Goal: Register for event/course: Register for event/course

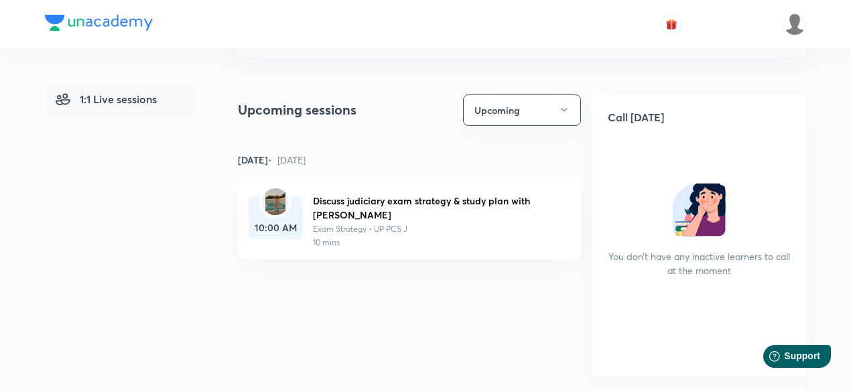
scroll to position [134, 0]
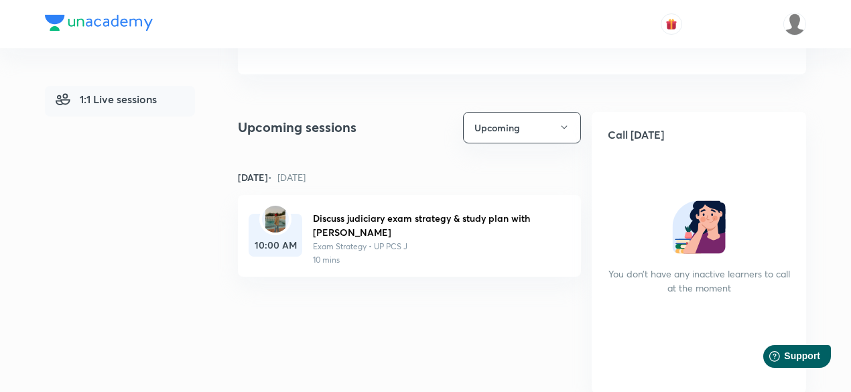
click at [277, 226] on img at bounding box center [275, 219] width 20 height 27
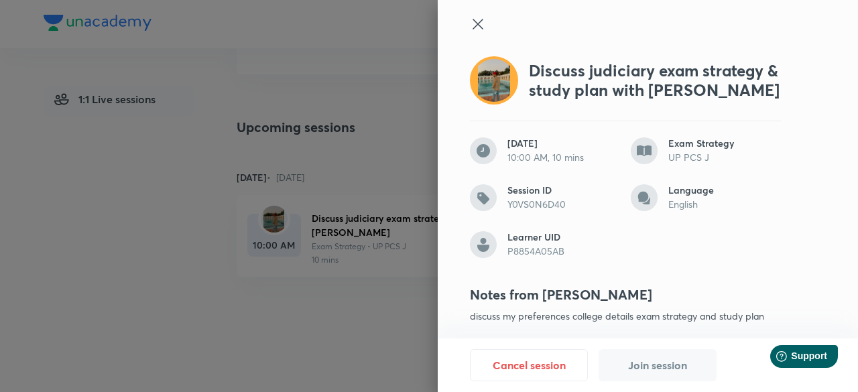
click at [343, 338] on div at bounding box center [429, 196] width 858 height 392
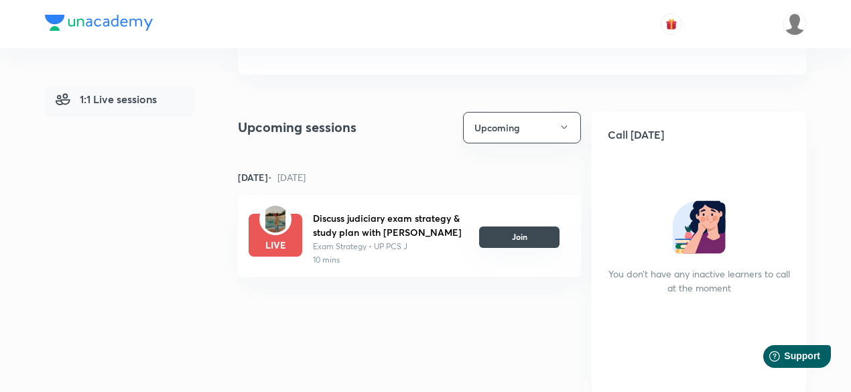
click at [542, 239] on button "Join" at bounding box center [519, 237] width 80 height 21
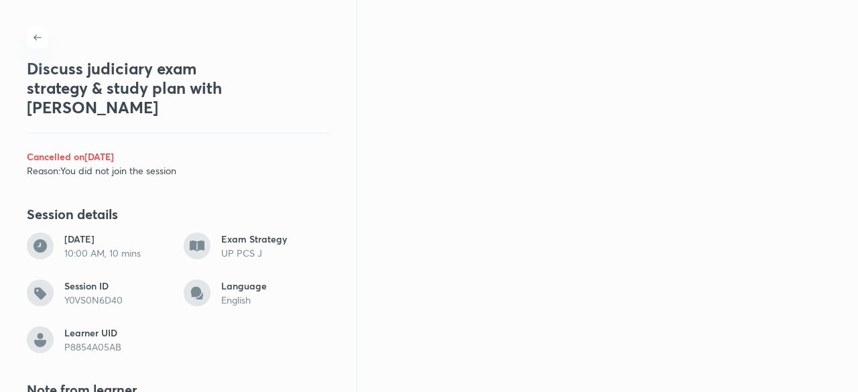
click at [36, 38] on icon "button" at bounding box center [38, 37] width 8 height 6
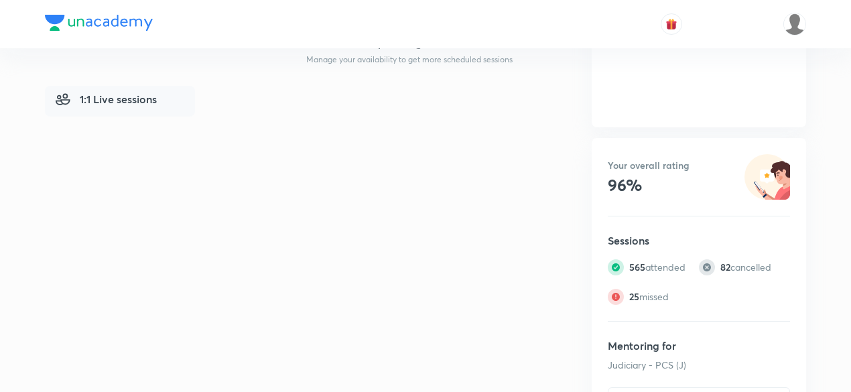
scroll to position [468, 0]
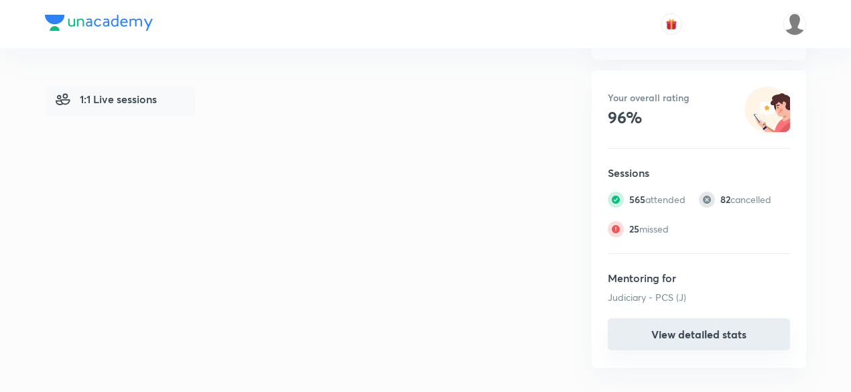
click at [725, 332] on button "View detailed stats" at bounding box center [699, 334] width 182 height 32
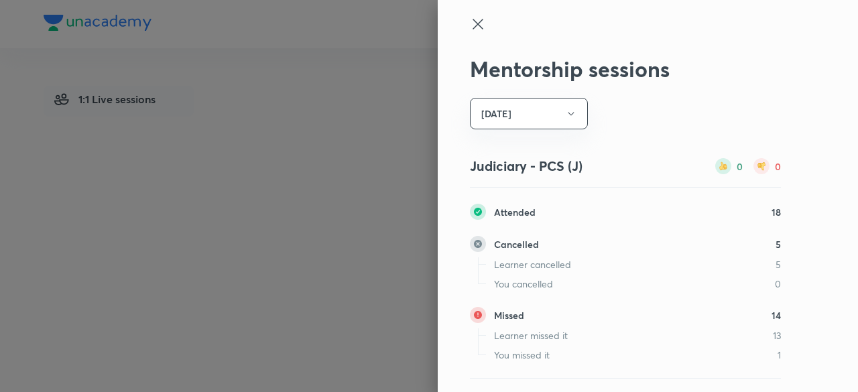
click at [472, 20] on icon at bounding box center [477, 24] width 10 height 10
